Goal: Task Accomplishment & Management: Use online tool/utility

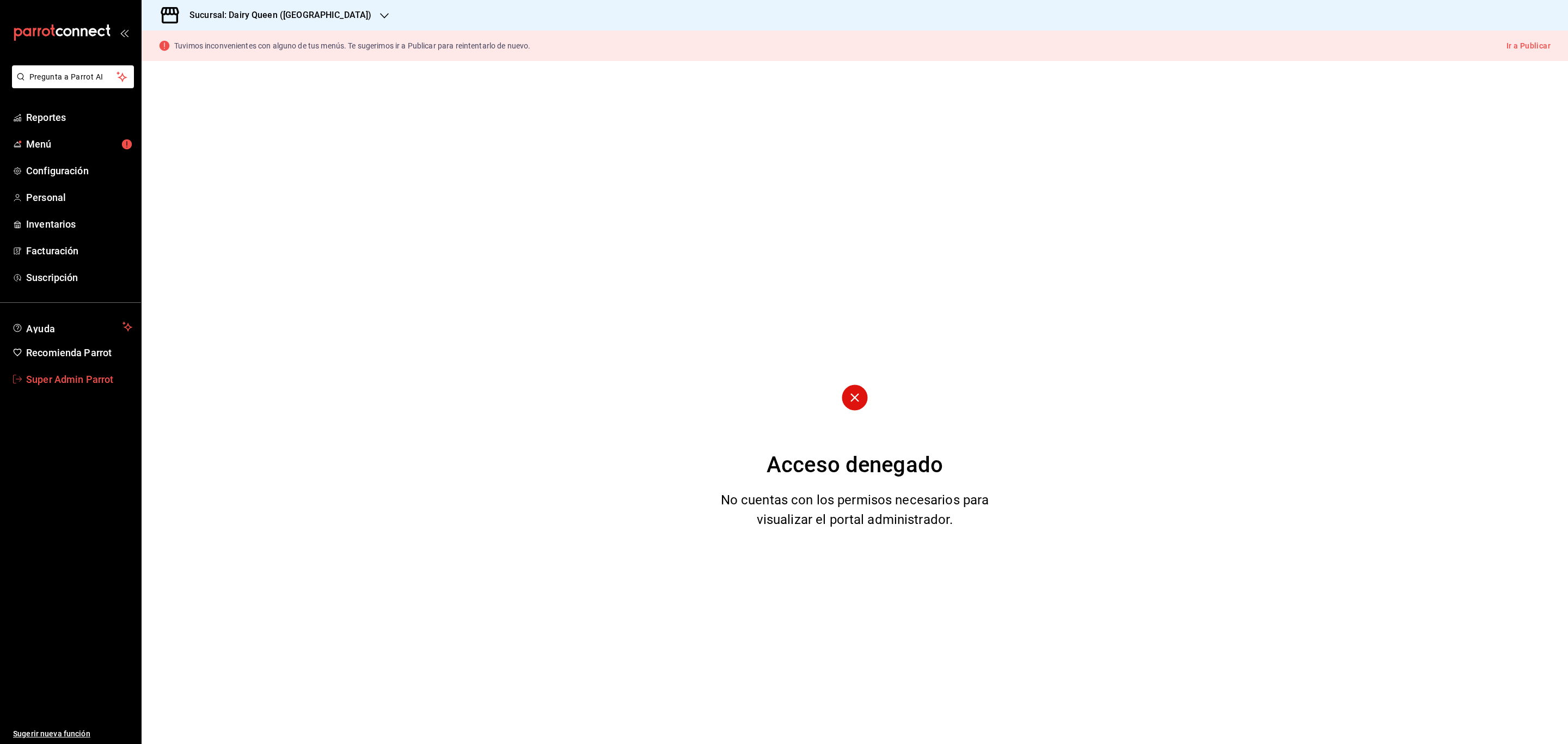
click at [103, 372] on span "Super Admin Parrot" at bounding box center [79, 379] width 106 height 15
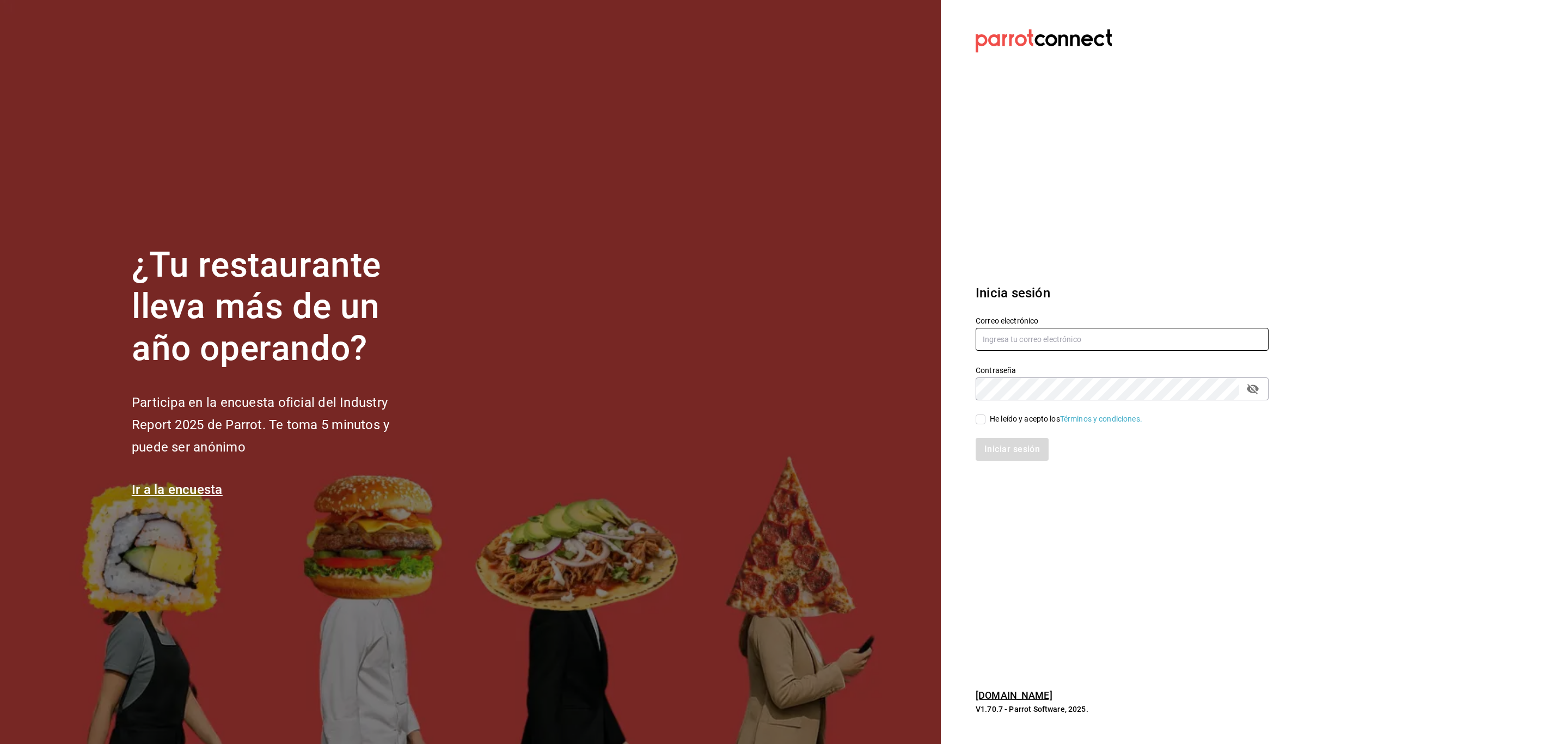
type input "[EMAIL_ADDRESS][DOMAIN_NAME]"
click at [983, 420] on input "He leído y acepto los Términos y condiciones." at bounding box center [980, 419] width 10 height 10
checkbox input "true"
click at [991, 437] on div "Iniciar sesión" at bounding box center [1115, 442] width 306 height 36
click at [995, 448] on button "Iniciar sesión" at bounding box center [1012, 449] width 74 height 23
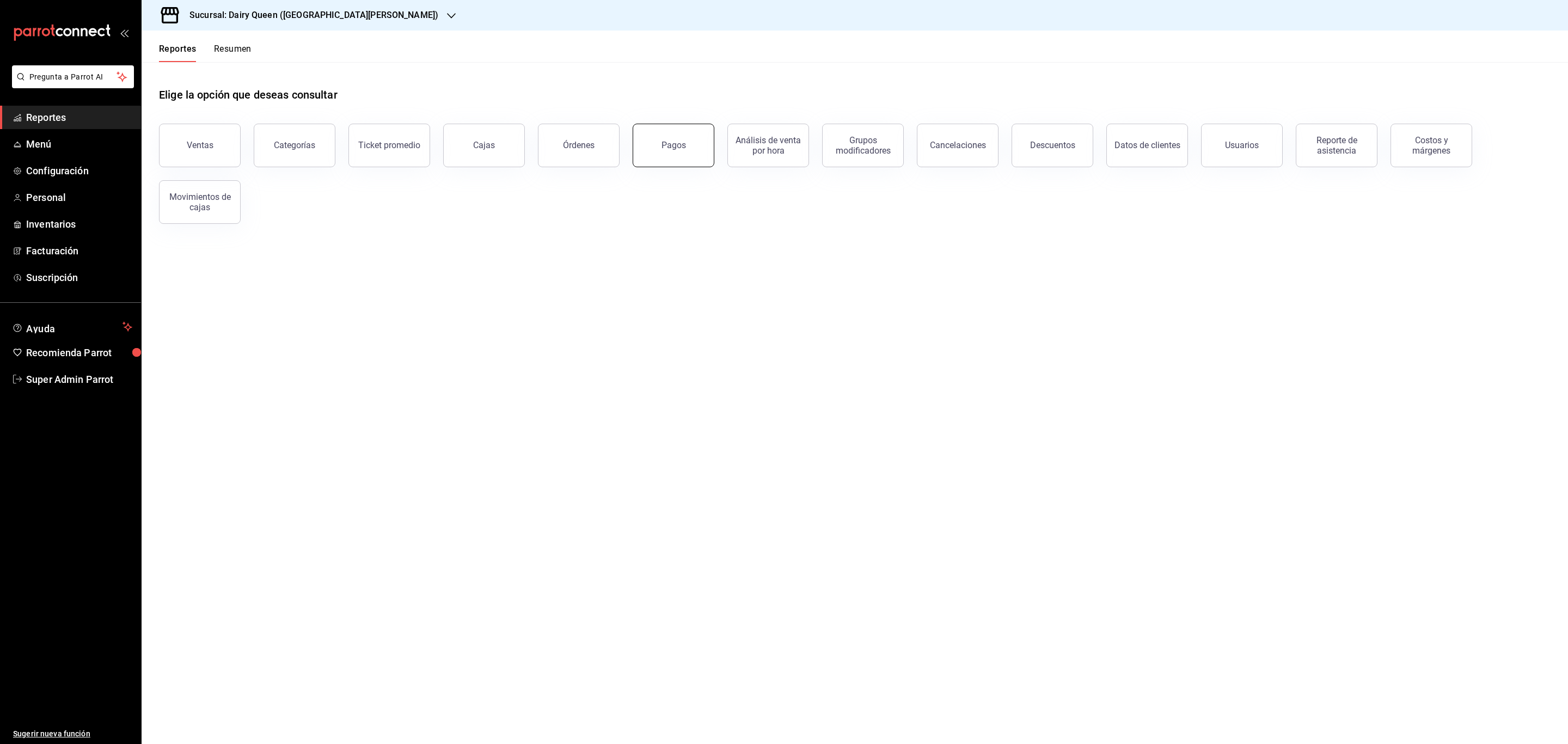
click at [662, 126] on button "Pagos" at bounding box center [674, 146] width 82 height 43
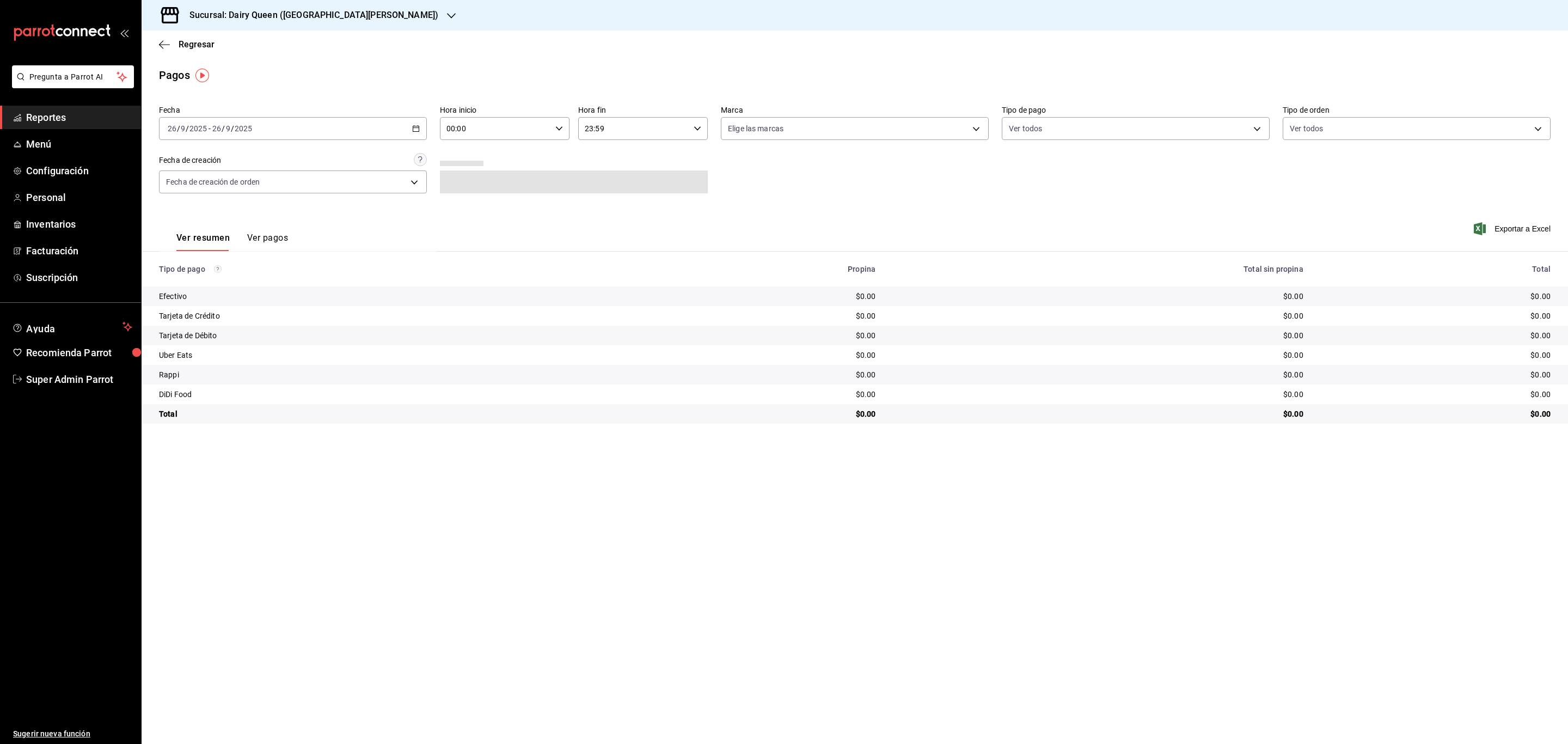
click at [299, 133] on div "[DATE] [DATE] - [DATE] [DATE]" at bounding box center [292, 128] width 268 height 23
click at [299, 15] on h3 "Sucursal: Dairy Queen ([GEOGRAPHIC_DATA][PERSON_NAME])" at bounding box center [309, 15] width 258 height 13
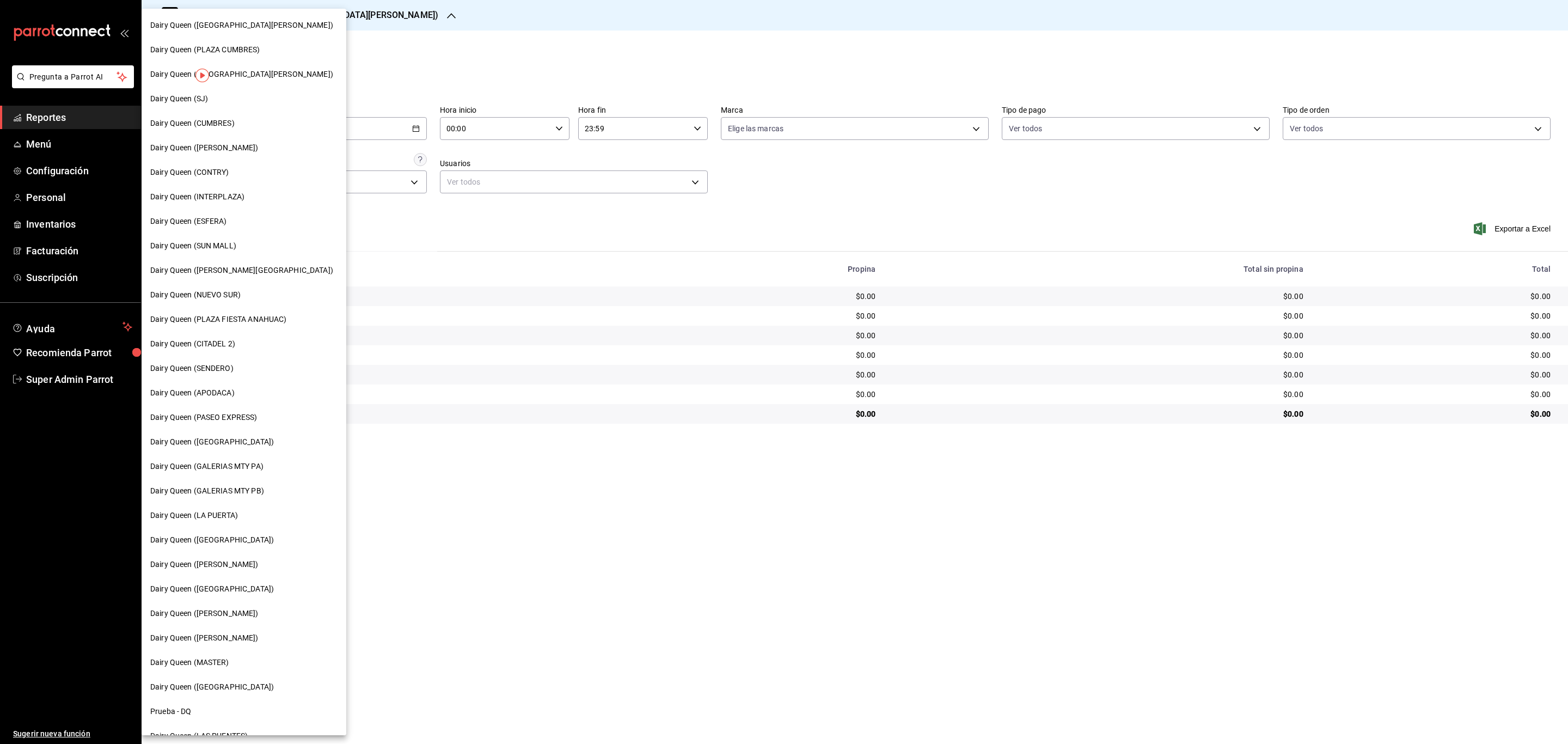
click at [210, 561] on span "Dairy Queen ([PERSON_NAME])" at bounding box center [204, 564] width 108 height 11
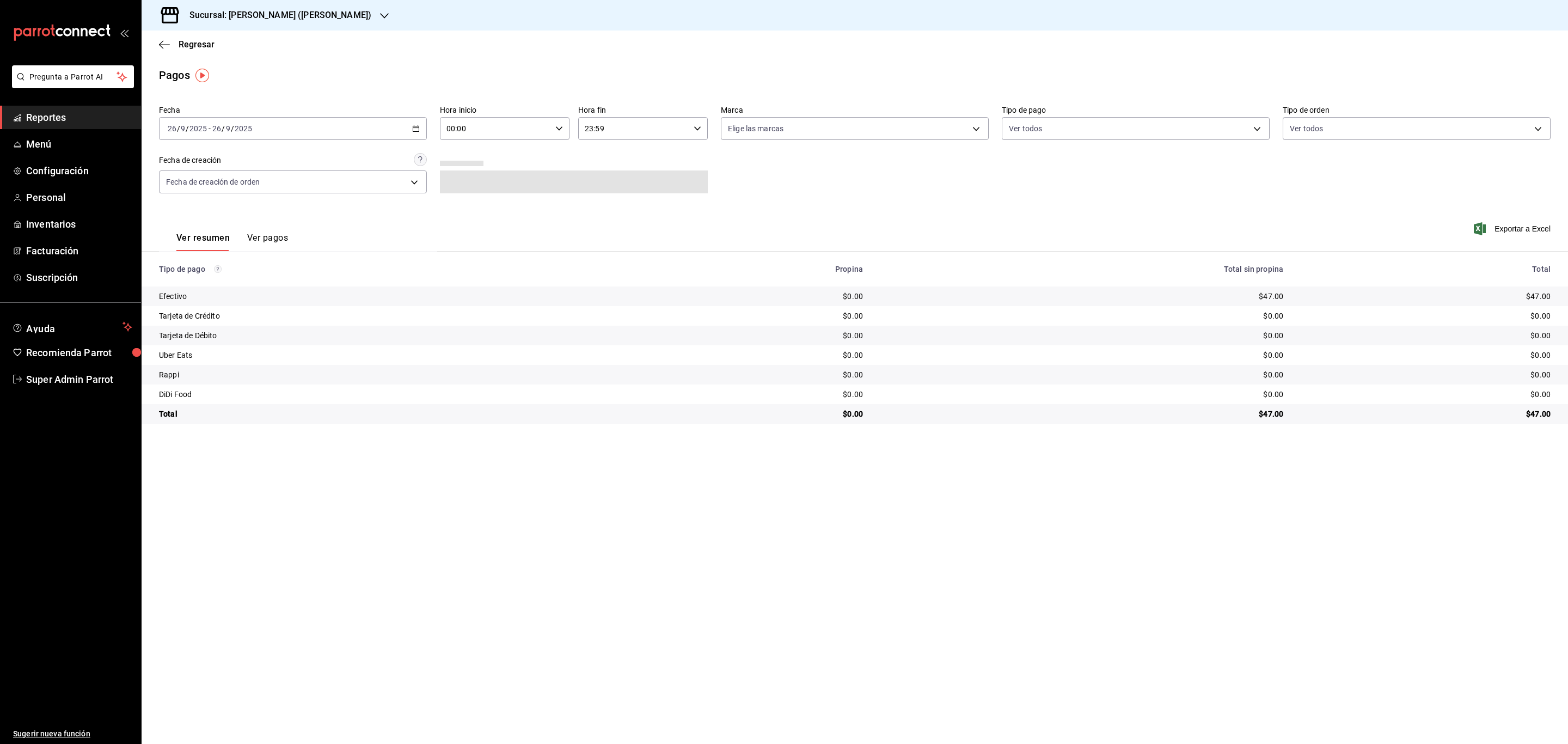
click at [302, 134] on div "[DATE] [DATE] - [DATE] [DATE]" at bounding box center [292, 128] width 268 height 23
click at [221, 290] on li "Rango de fechas" at bounding box center [210, 284] width 101 height 24
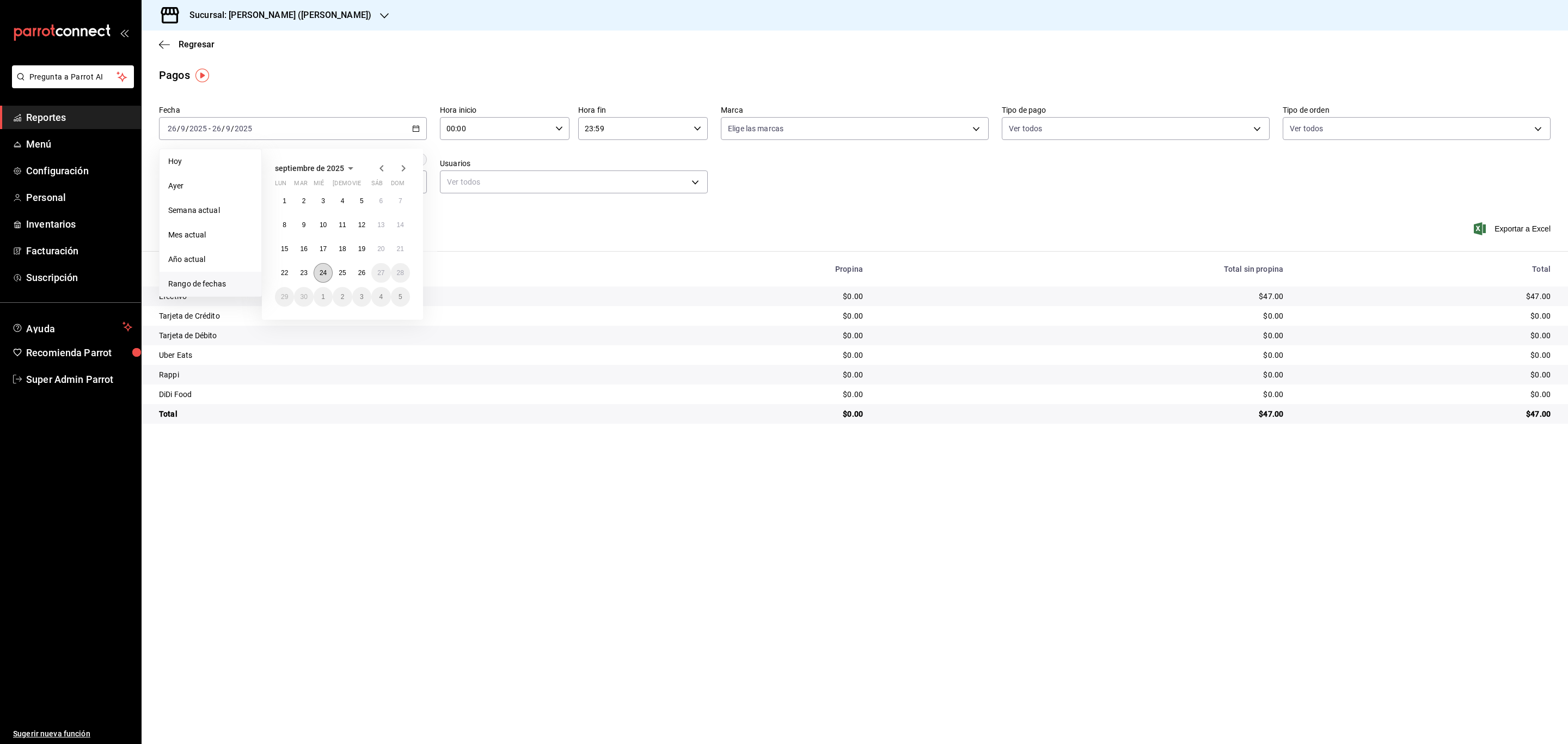
click at [331, 271] on button "24" at bounding box center [323, 272] width 19 height 20
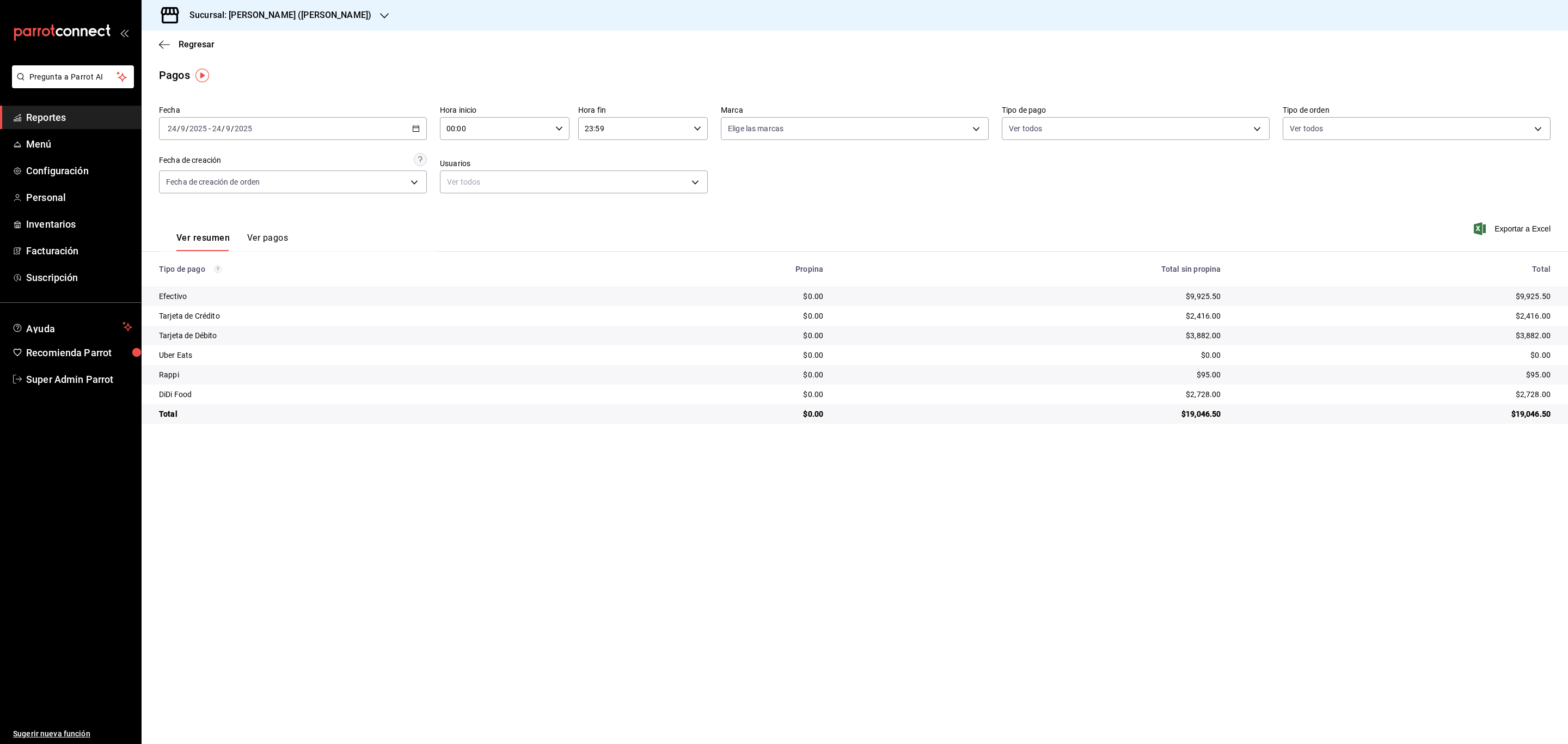
click at [356, 133] on div "2025-09-24 24 / 9 / 2025 - 2025-09-24 24 / 9 / 2025" at bounding box center [292, 128] width 268 height 23
click at [340, 277] on abbr "25" at bounding box center [343, 272] width 7 height 8
click at [279, 10] on h3 "Sucursal: Dairy Queen (GARCIA)" at bounding box center [276, 15] width 191 height 13
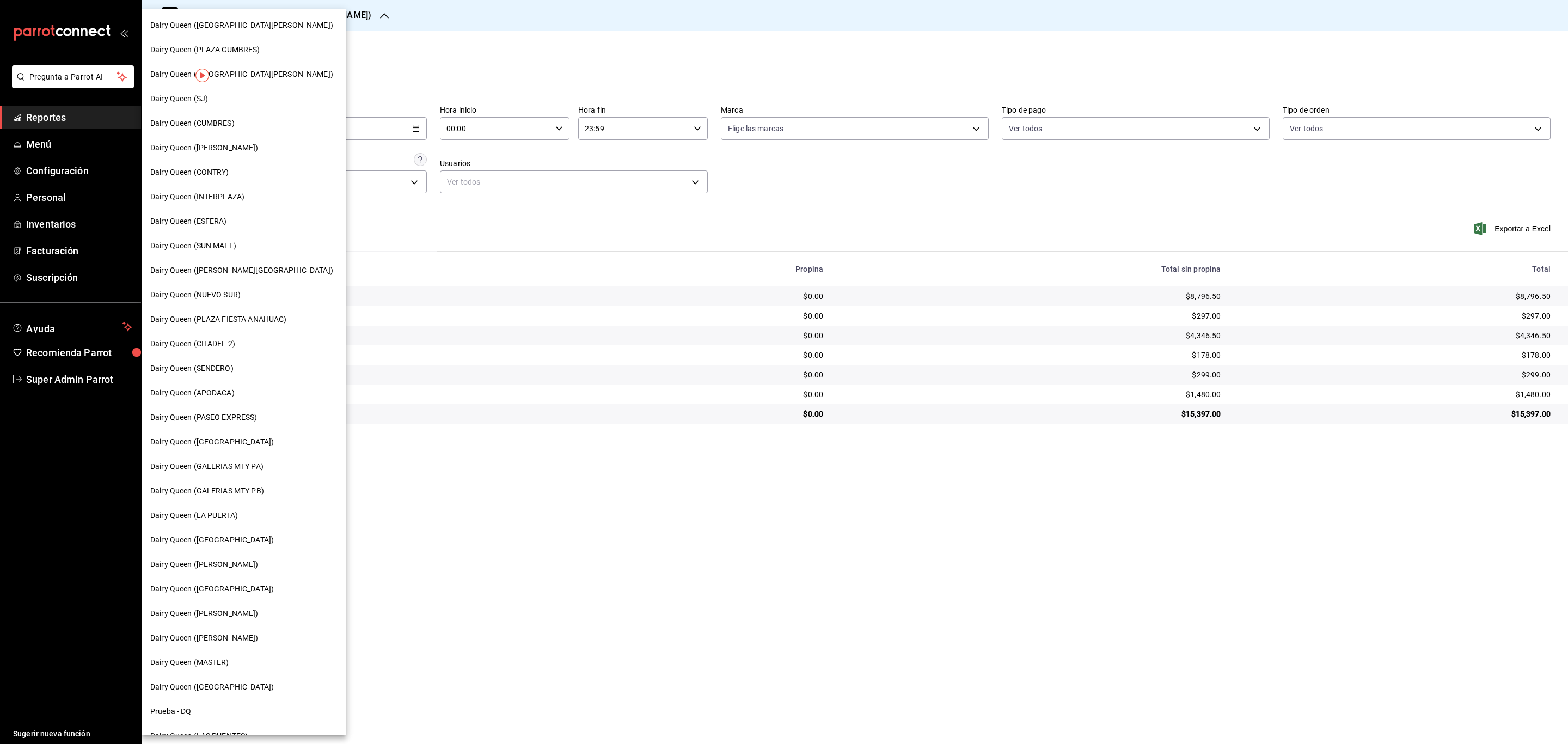
click at [237, 197] on span "Dairy Queen (INTERPLAZA)" at bounding box center [197, 196] width 95 height 11
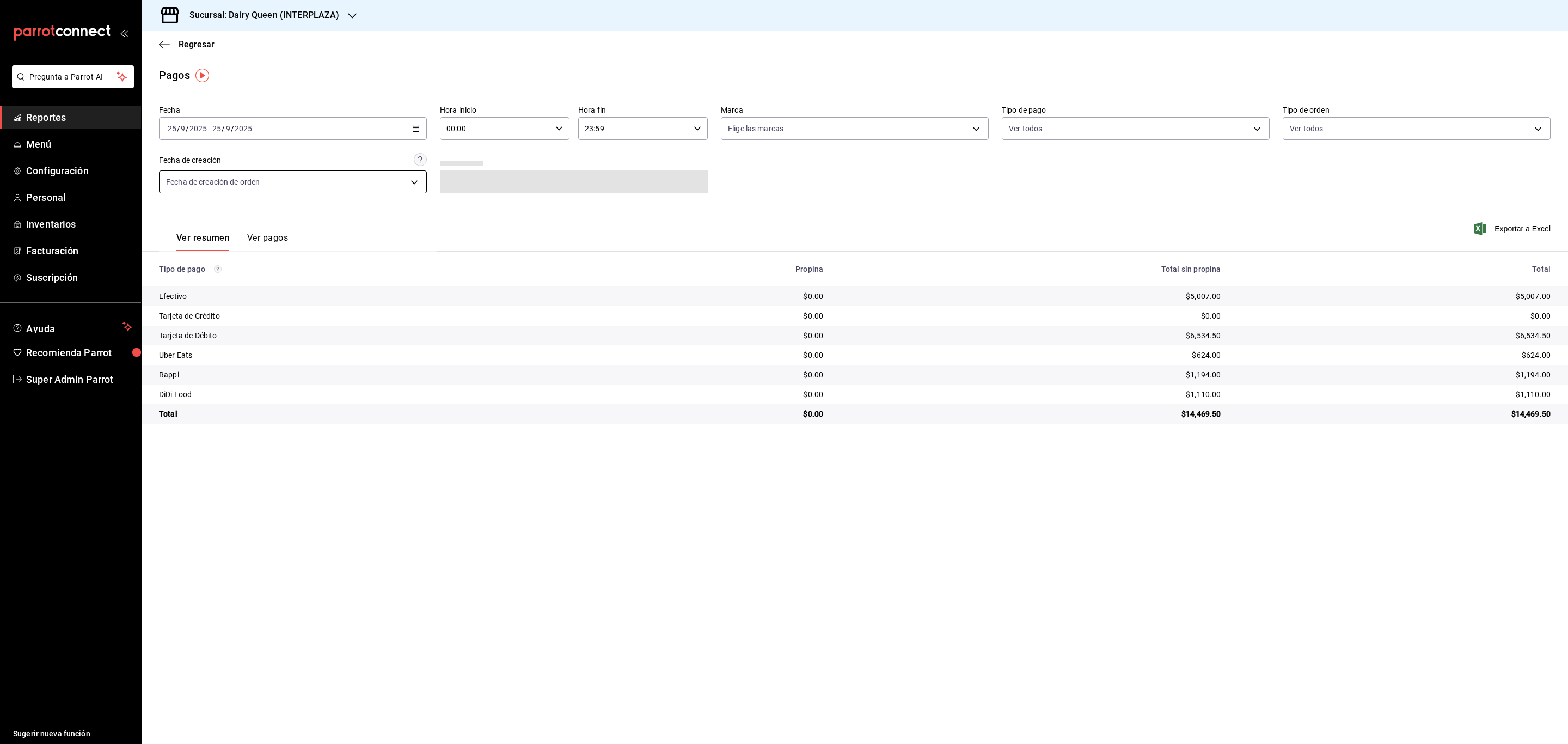
click at [271, 124] on div "2025-09-25 25 / 9 / 2025 - 2025-09-25 25 / 9 / 2025" at bounding box center [292, 128] width 268 height 23
click at [214, 281] on span "Rango de fechas" at bounding box center [210, 284] width 84 height 11
click at [320, 269] on button "24" at bounding box center [323, 272] width 19 height 20
click at [393, 134] on div "2025-09-24 24 / 9 / 2025 - 2025-09-24 24 / 9 / 2025" at bounding box center [292, 128] width 268 height 23
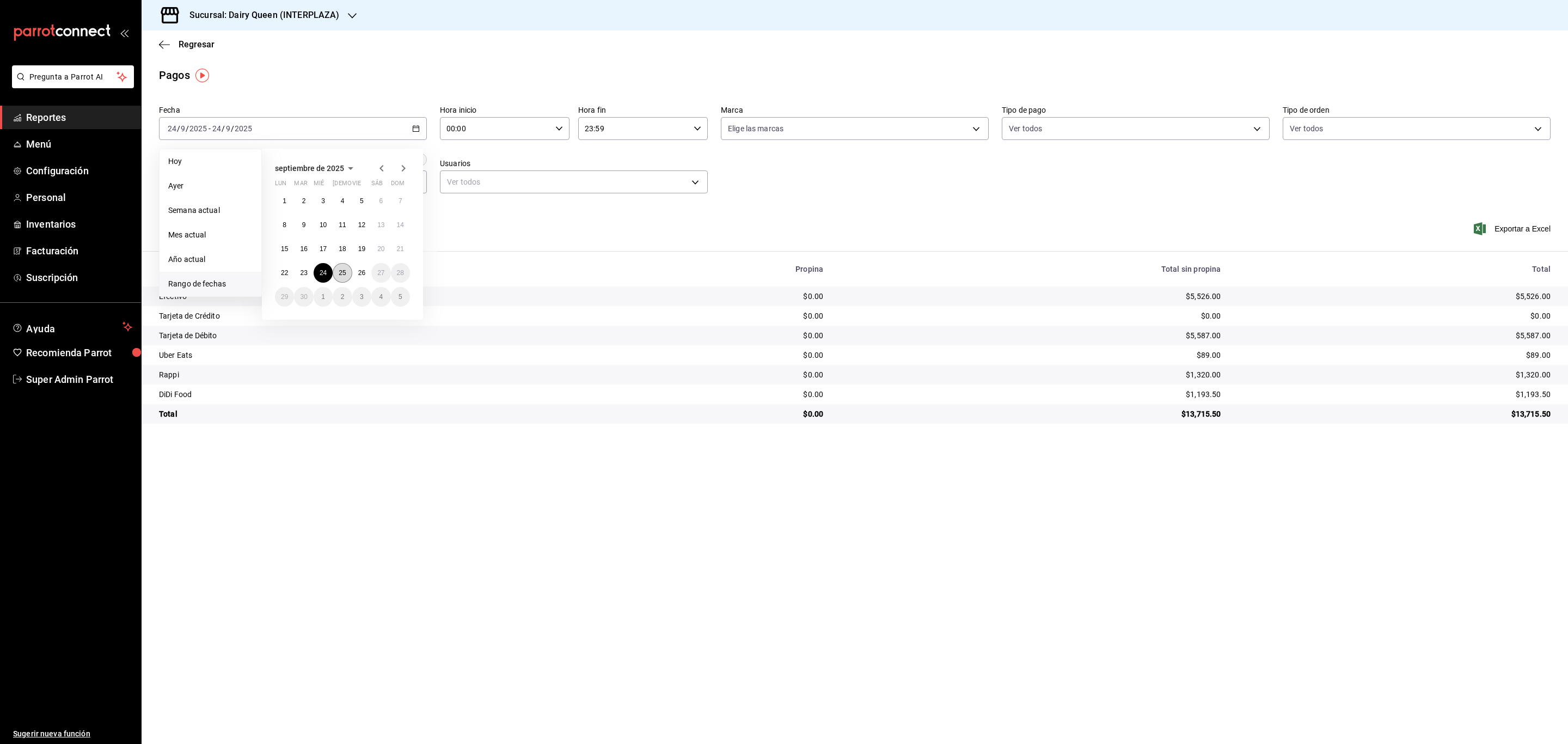
click at [343, 274] on abbr "25" at bounding box center [343, 272] width 7 height 8
click at [340, 270] on abbr "25" at bounding box center [343, 272] width 7 height 8
click at [343, 127] on div "2025-09-25 25 / 9 / 2025 - 2025-09-25 25 / 9 / 2025" at bounding box center [292, 128] width 268 height 23
click at [339, 250] on abbr "18" at bounding box center [343, 249] width 7 height 8
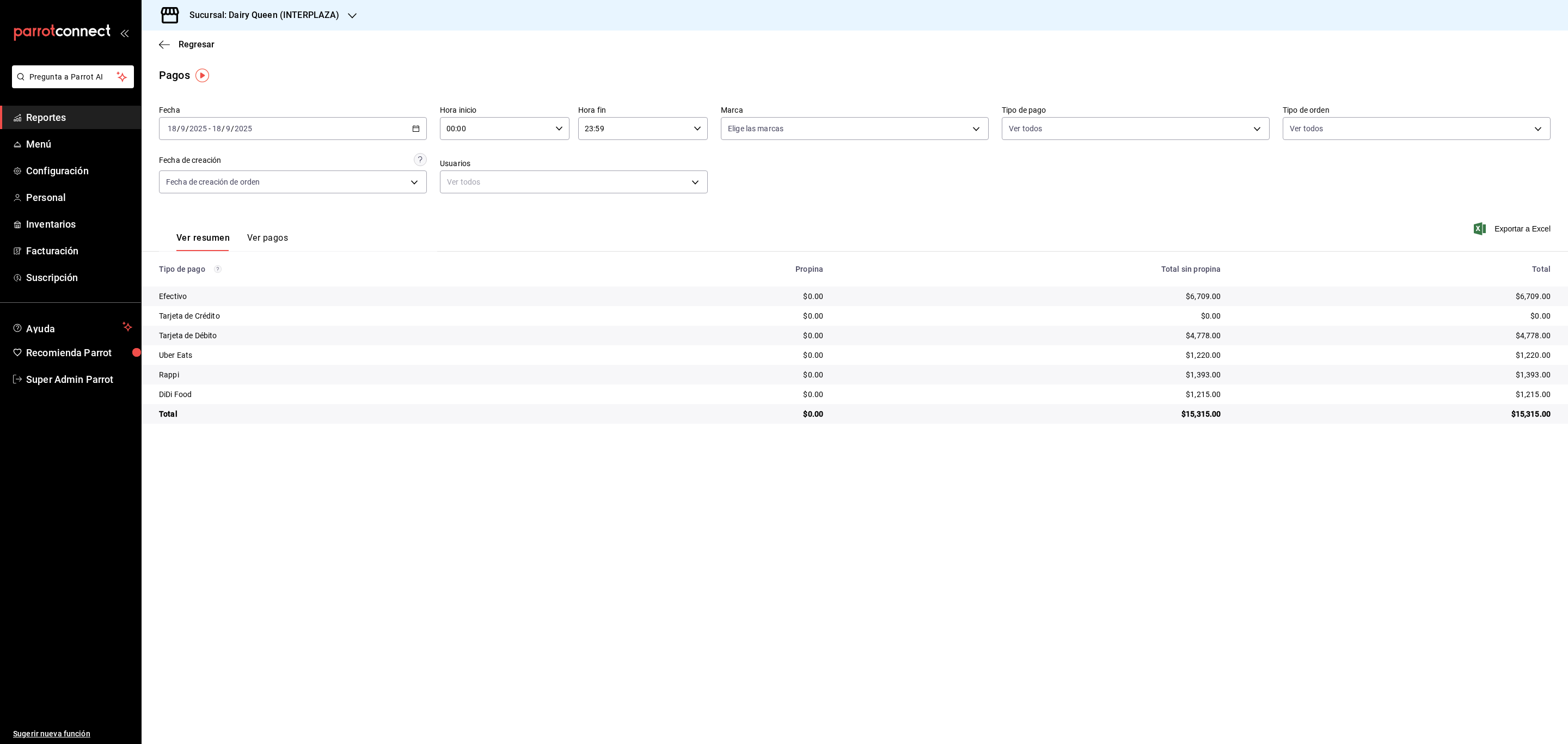
click at [379, 121] on div "2025-09-18 18 / 9 / 2025 - 2025-09-18 18 / 9 / 2025" at bounding box center [292, 128] width 268 height 23
click at [340, 247] on abbr "18" at bounding box center [343, 249] width 7 height 8
click at [333, 274] on button "25" at bounding box center [343, 272] width 19 height 20
click at [278, 16] on h3 "Sucursal: Dairy Queen (INTERPLAZA)" at bounding box center [259, 15] width 159 height 13
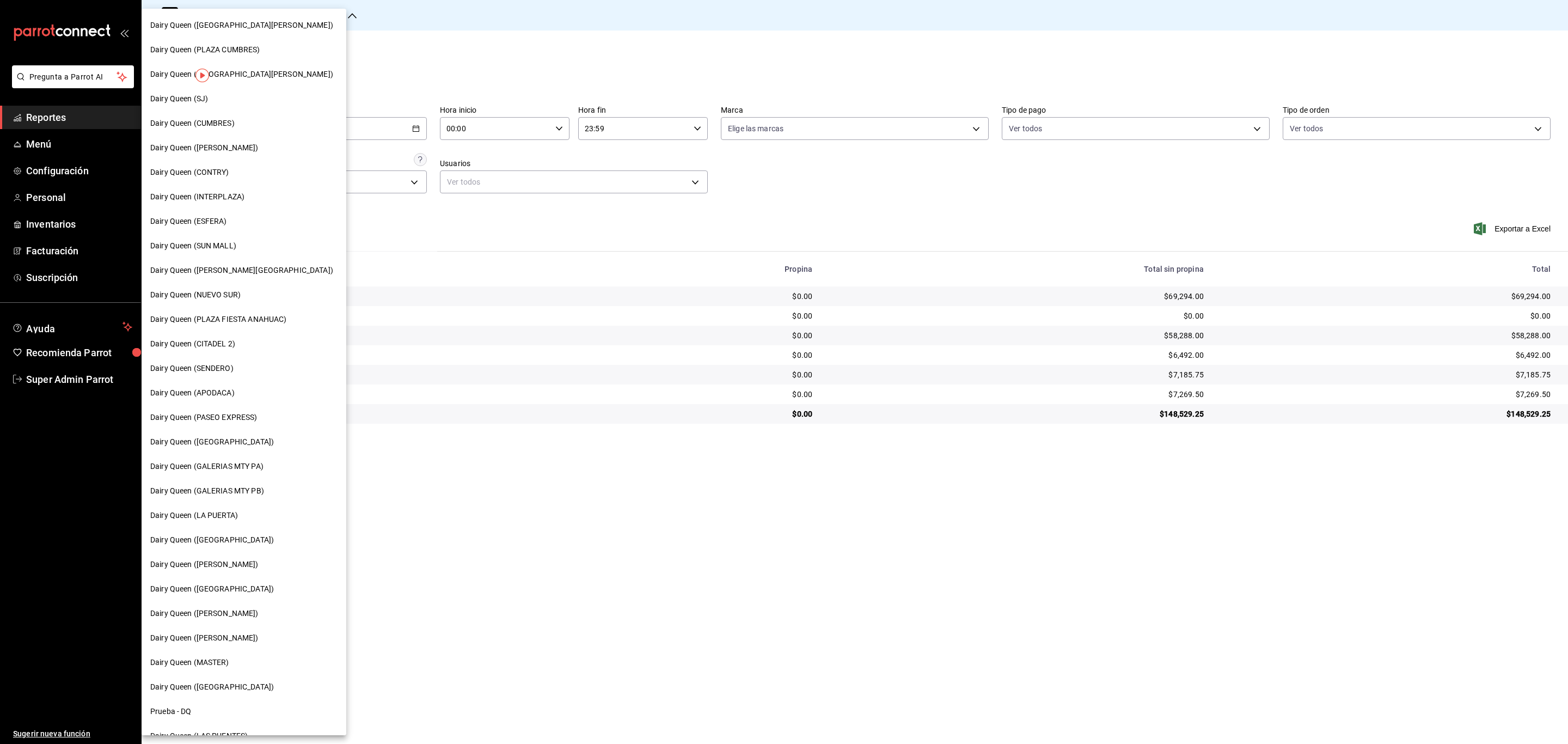
click at [204, 588] on span "Dairy Queen (Plaza Paraíso)" at bounding box center [212, 588] width 124 height 11
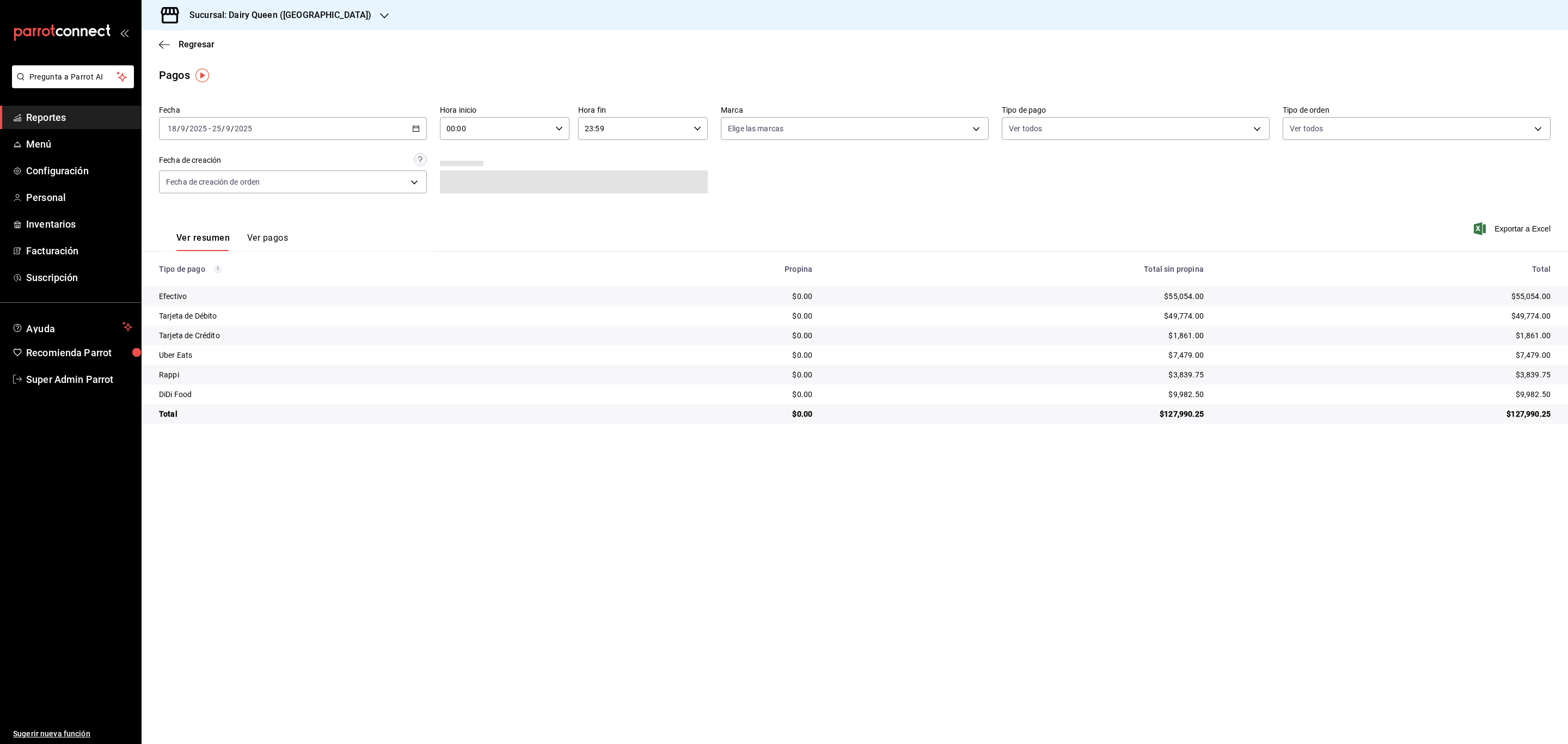
click at [423, 131] on div "2025-09-18 18 / 9 / 2025 - 2025-09-25 25 / 9 / 2025" at bounding box center [292, 128] width 268 height 23
click at [216, 286] on span "Rango de fechas" at bounding box center [210, 284] width 84 height 11
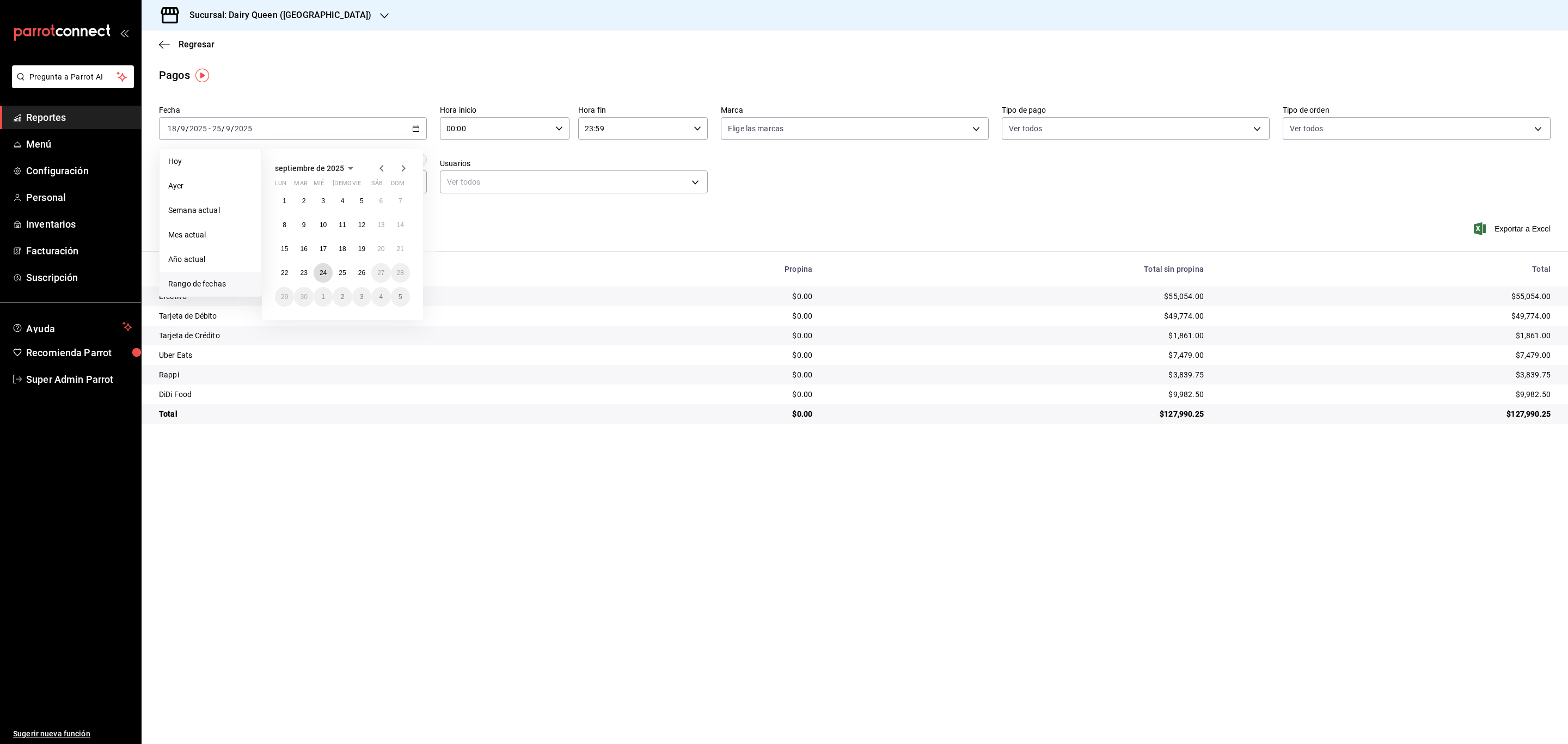
click at [329, 273] on button "24" at bounding box center [323, 272] width 19 height 20
click at [323, 270] on abbr "24" at bounding box center [323, 272] width 7 height 8
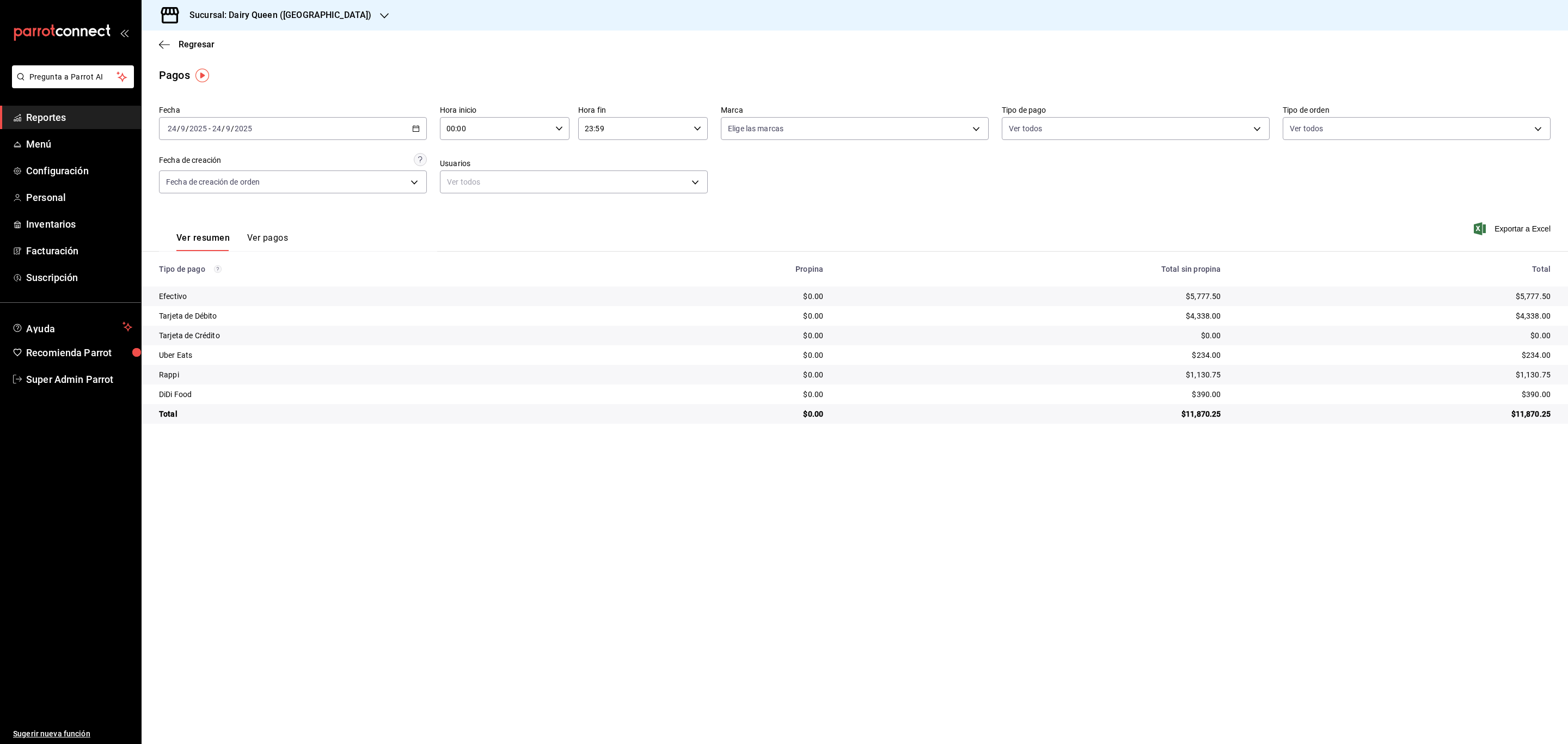
click at [301, 133] on div "2025-09-24 24 / 9 / 2025 - 2025-09-24 24 / 9 / 2025" at bounding box center [292, 128] width 268 height 23
click at [343, 269] on button "25" at bounding box center [343, 272] width 19 height 20
click at [304, 124] on div "2025-09-25 25 / 9 / 2025 - 2025-09-25 25 / 9 / 2025" at bounding box center [292, 128] width 268 height 23
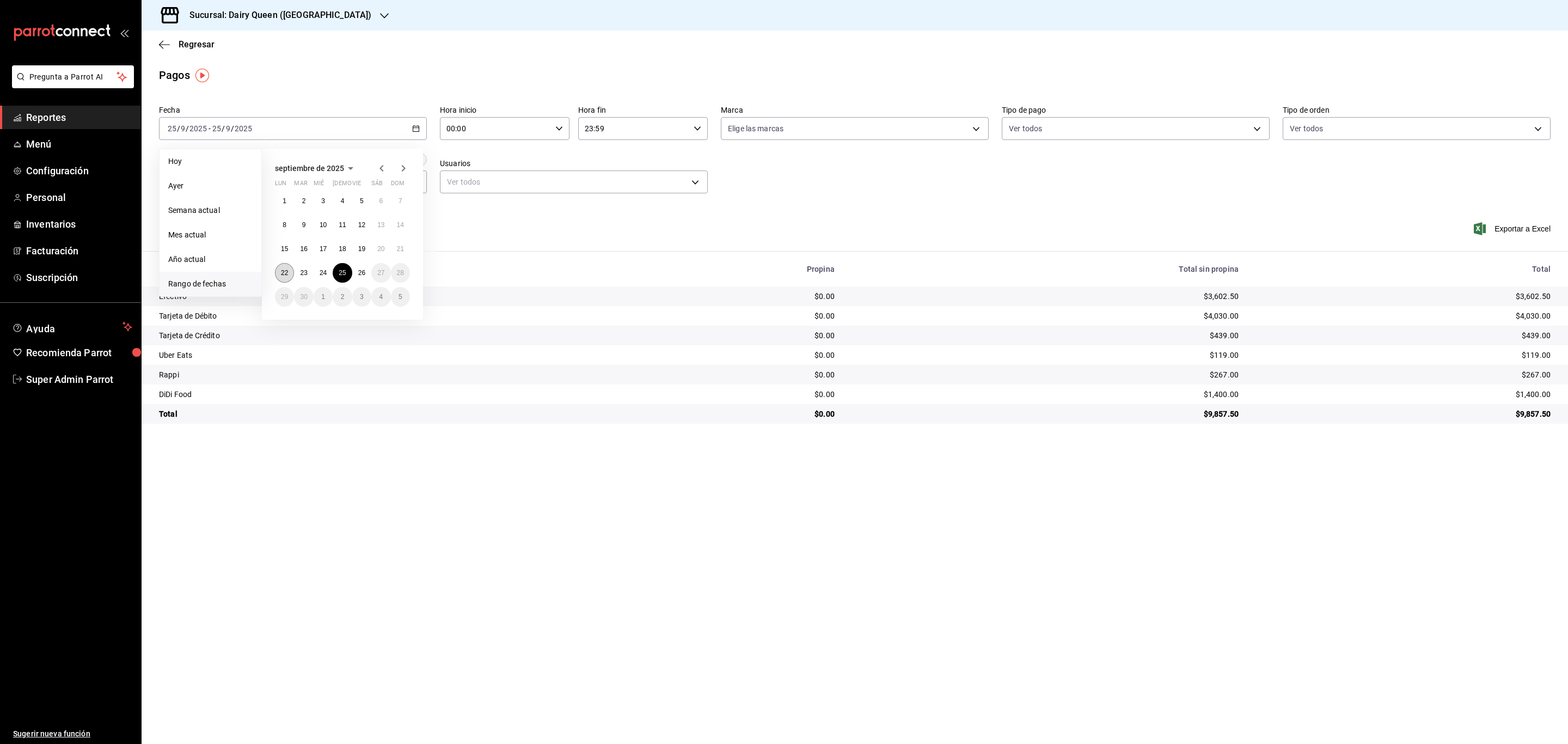
click at [281, 277] on abbr "22" at bounding box center [284, 272] width 7 height 8
click at [339, 276] on abbr "25" at bounding box center [343, 272] width 7 height 8
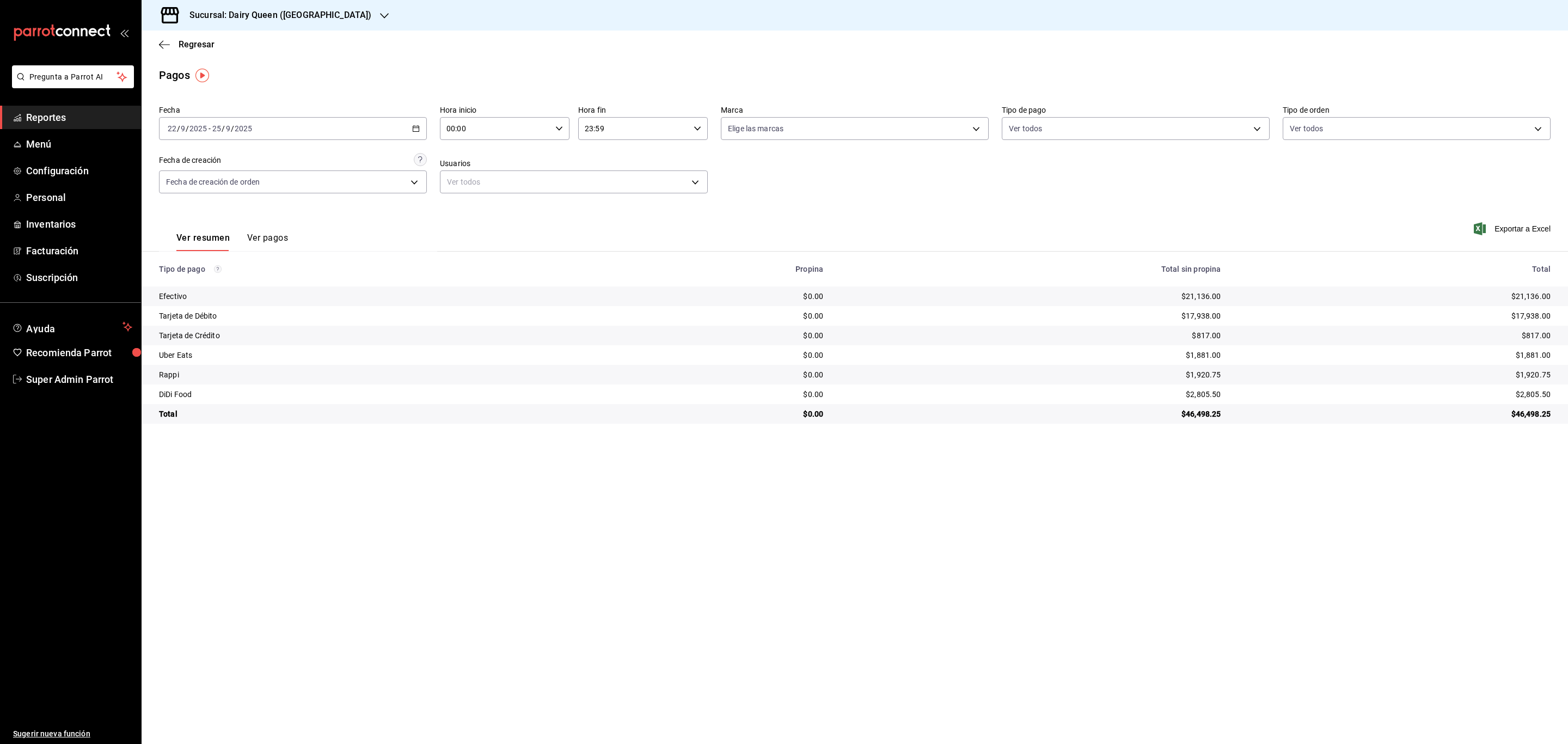
click at [297, 16] on h3 "Sucursal: Dairy Queen (Plaza Paraíso)" at bounding box center [276, 15] width 191 height 13
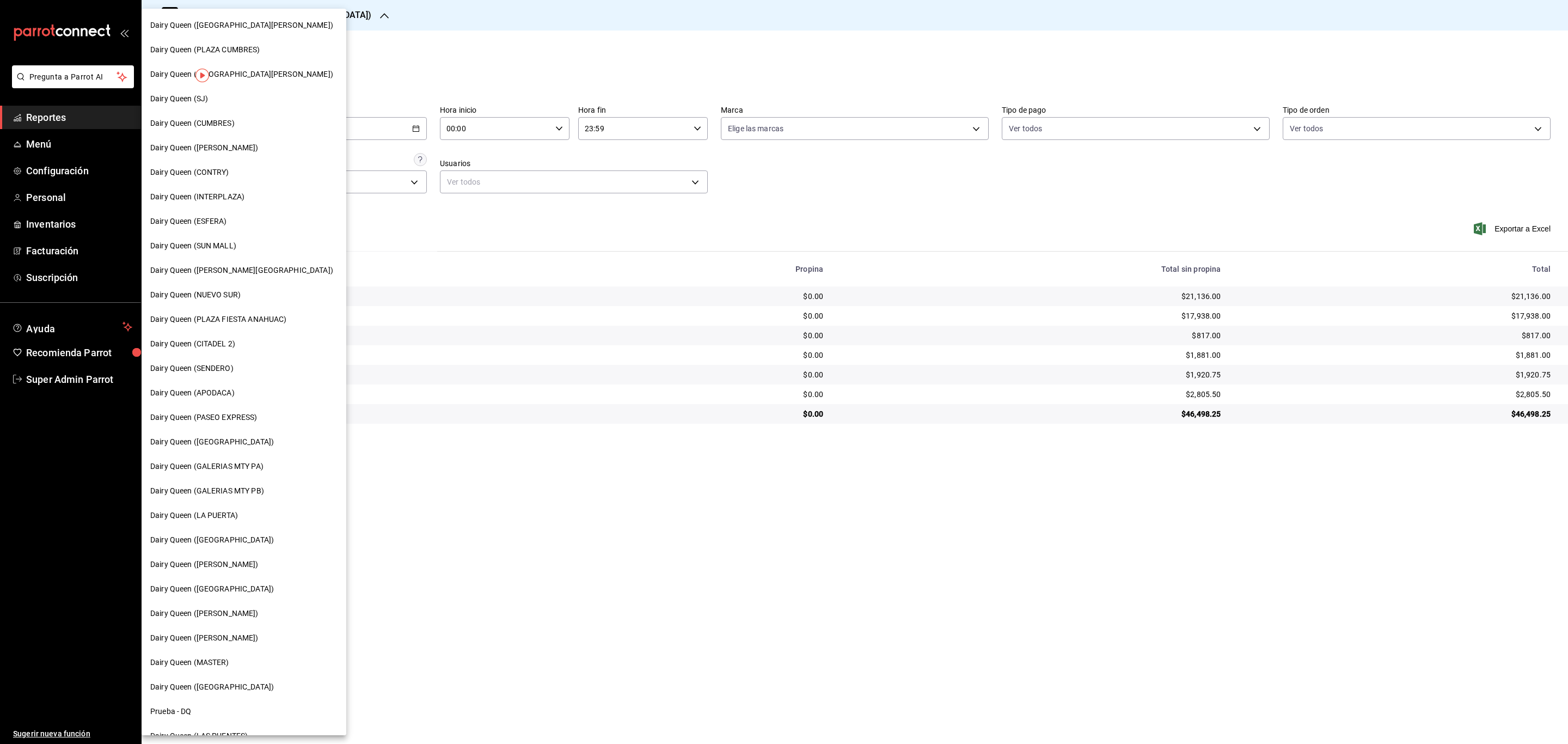
click at [232, 632] on span "Dairy Queen (Romulo Garza)" at bounding box center [204, 637] width 108 height 11
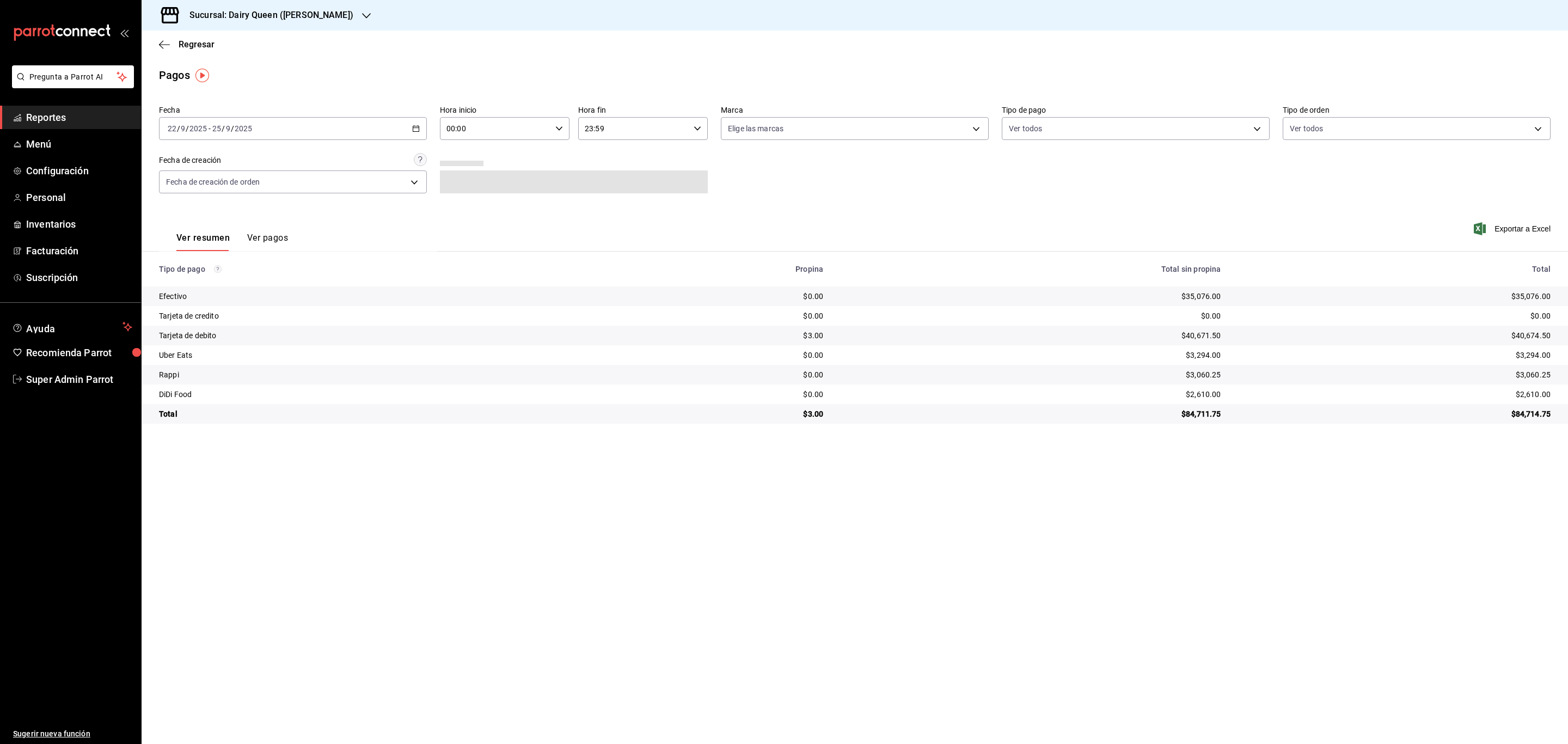
click at [325, 136] on div "2025-09-22 22 / 9 / 2025 - 2025-09-25 25 / 9 / 2025" at bounding box center [292, 128] width 268 height 23
click at [216, 283] on span "Rango de fechas" at bounding box center [210, 284] width 84 height 11
click at [325, 273] on abbr "24" at bounding box center [323, 272] width 7 height 8
click at [386, 134] on div "2025-09-24 24 / 9 / 2025 - 2025-09-24 24 / 9 / 2025" at bounding box center [292, 128] width 268 height 23
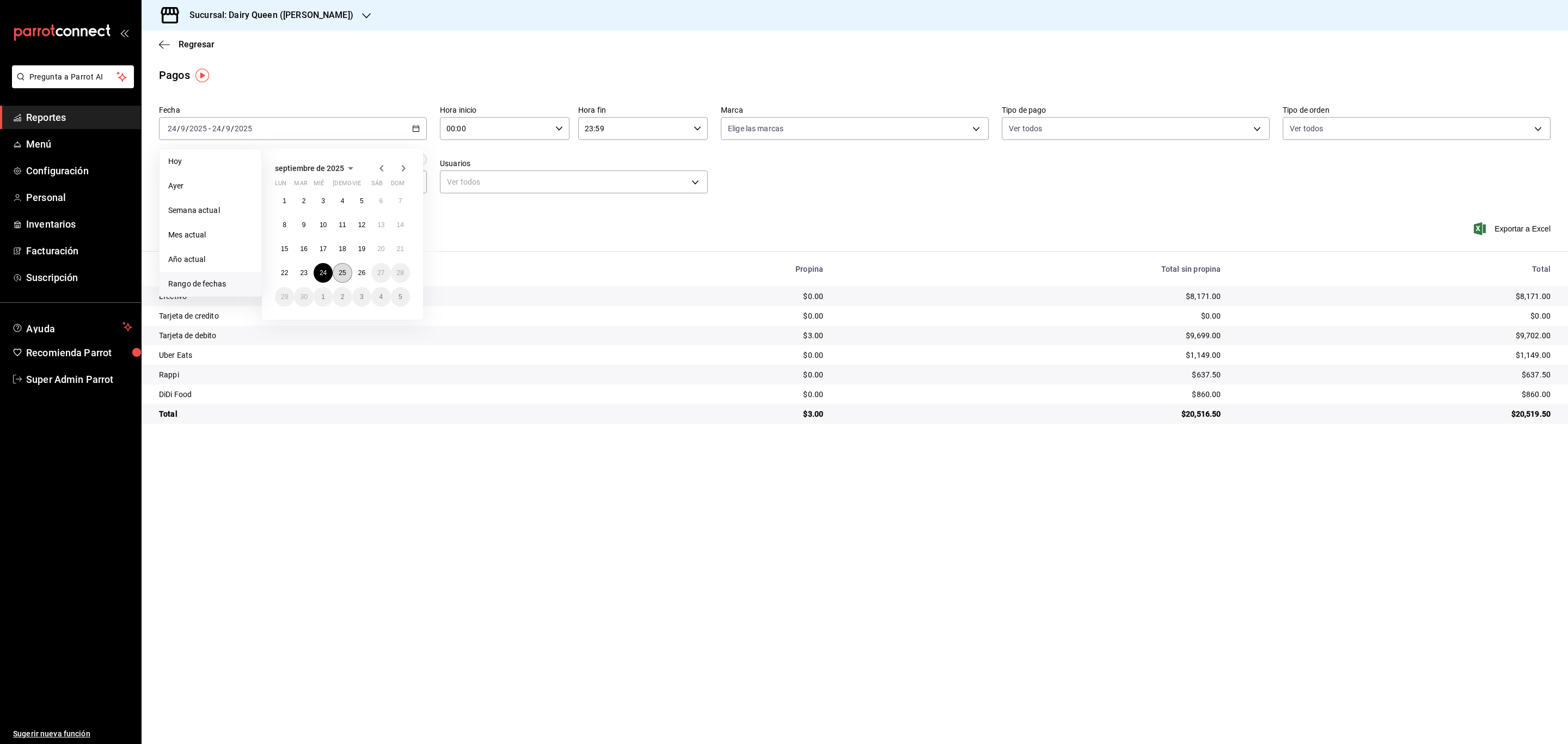
click at [342, 278] on button "25" at bounding box center [343, 272] width 19 height 20
click at [323, 126] on div "2025-09-25 25 / 9 / 2025 - 2025-09-25 25 / 9 / 2025" at bounding box center [292, 128] width 268 height 23
click at [275, 269] on button "22" at bounding box center [284, 272] width 19 height 20
click at [340, 274] on abbr "25" at bounding box center [343, 272] width 7 height 8
